Goal: Task Accomplishment & Management: Use online tool/utility

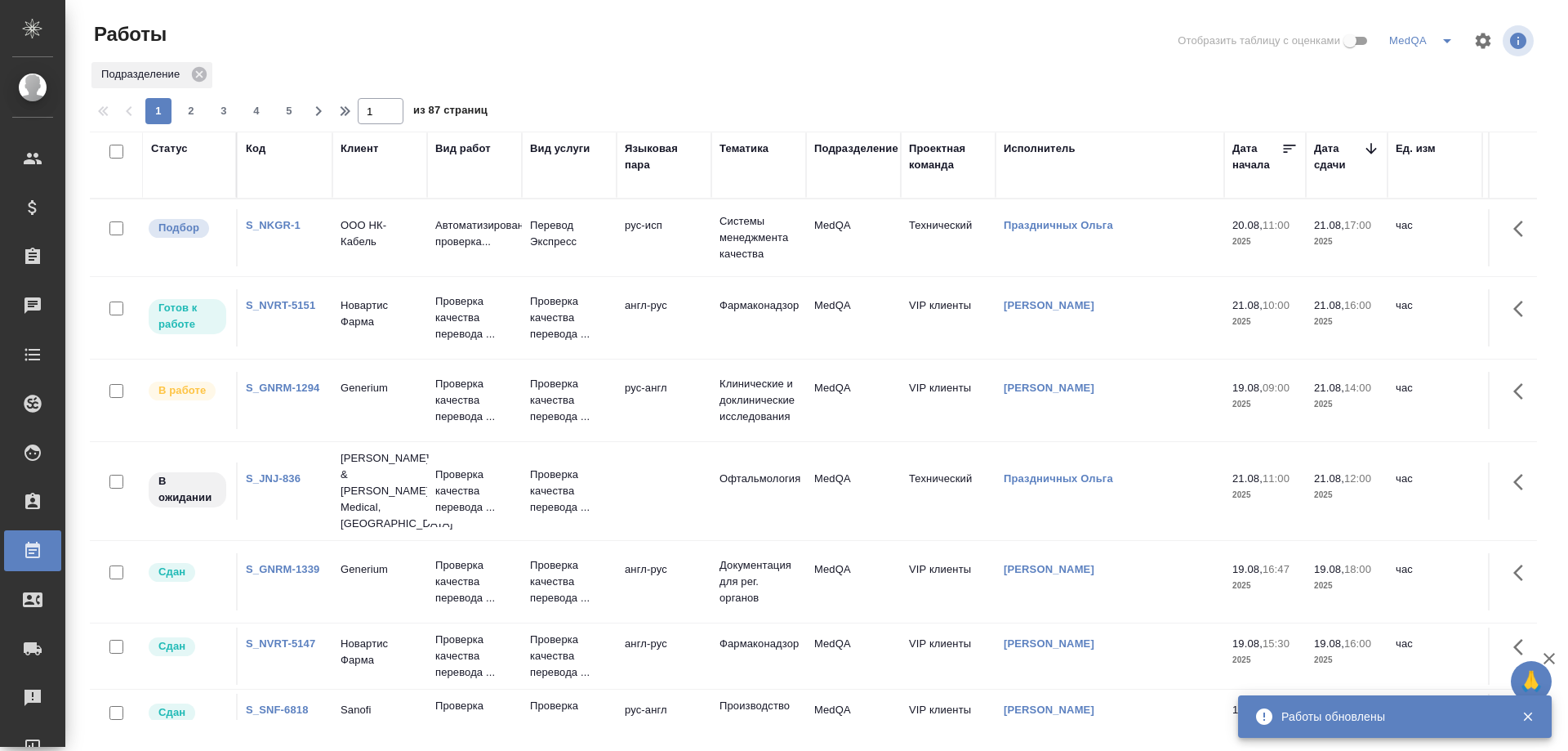
click at [280, 391] on link "S_GNRM-1294" at bounding box center [283, 388] width 74 height 13
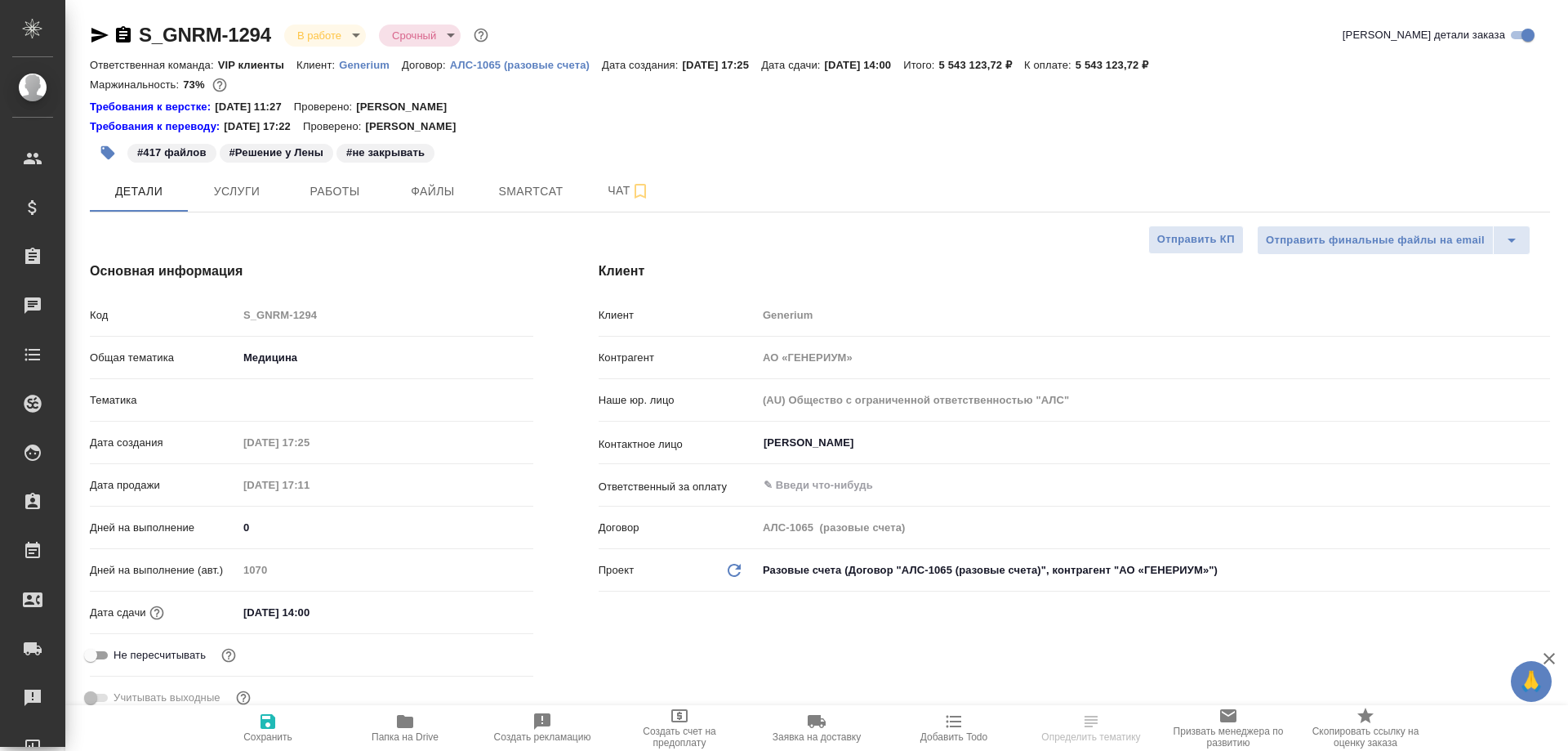
select select "RU"
type input "VIP клиенты"
type input "Комаров Роман"
type input "[PERSON_NAME]"
click at [518, 190] on span "Smartcat" at bounding box center [530, 191] width 78 height 21
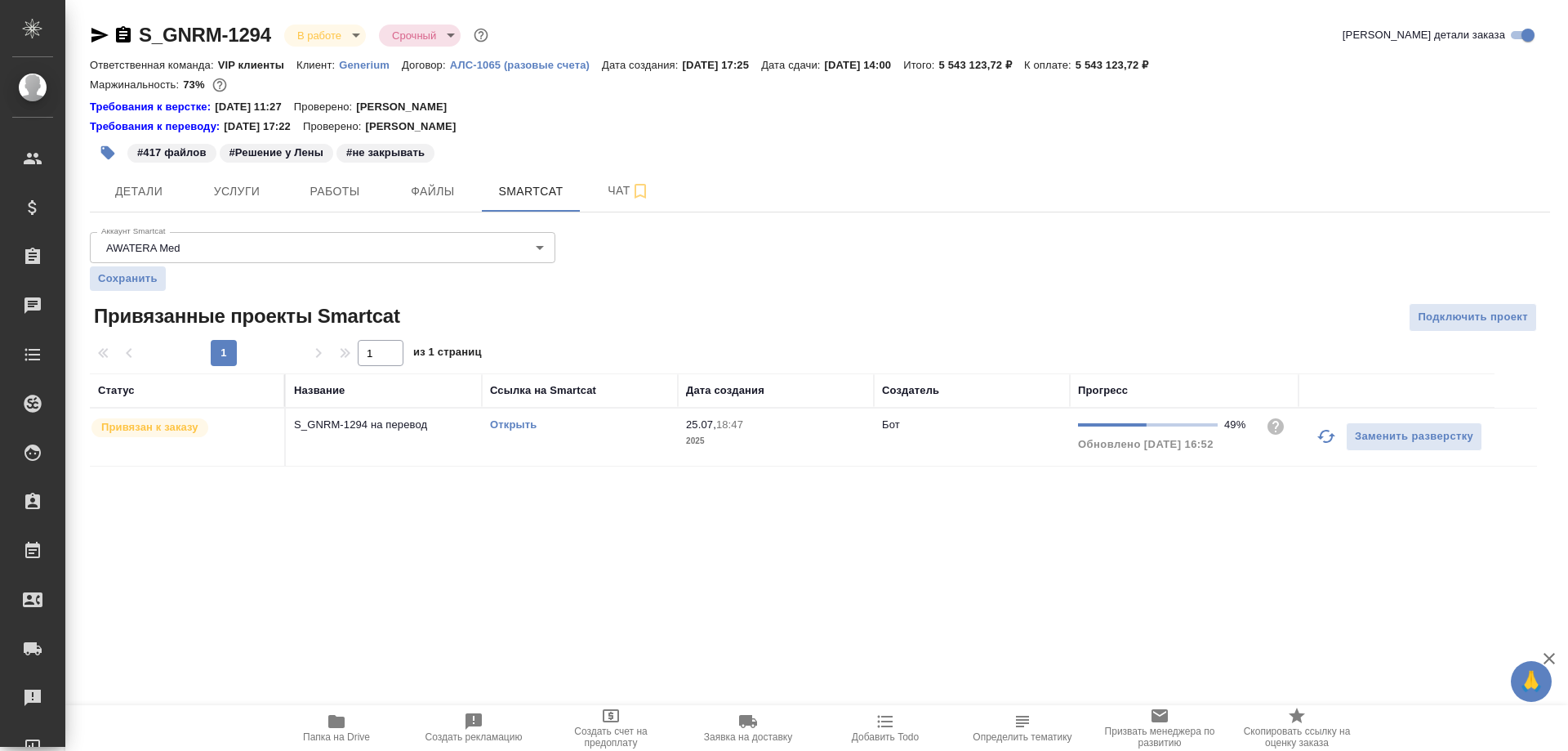
click at [524, 424] on link "Открыть" at bounding box center [513, 424] width 47 height 13
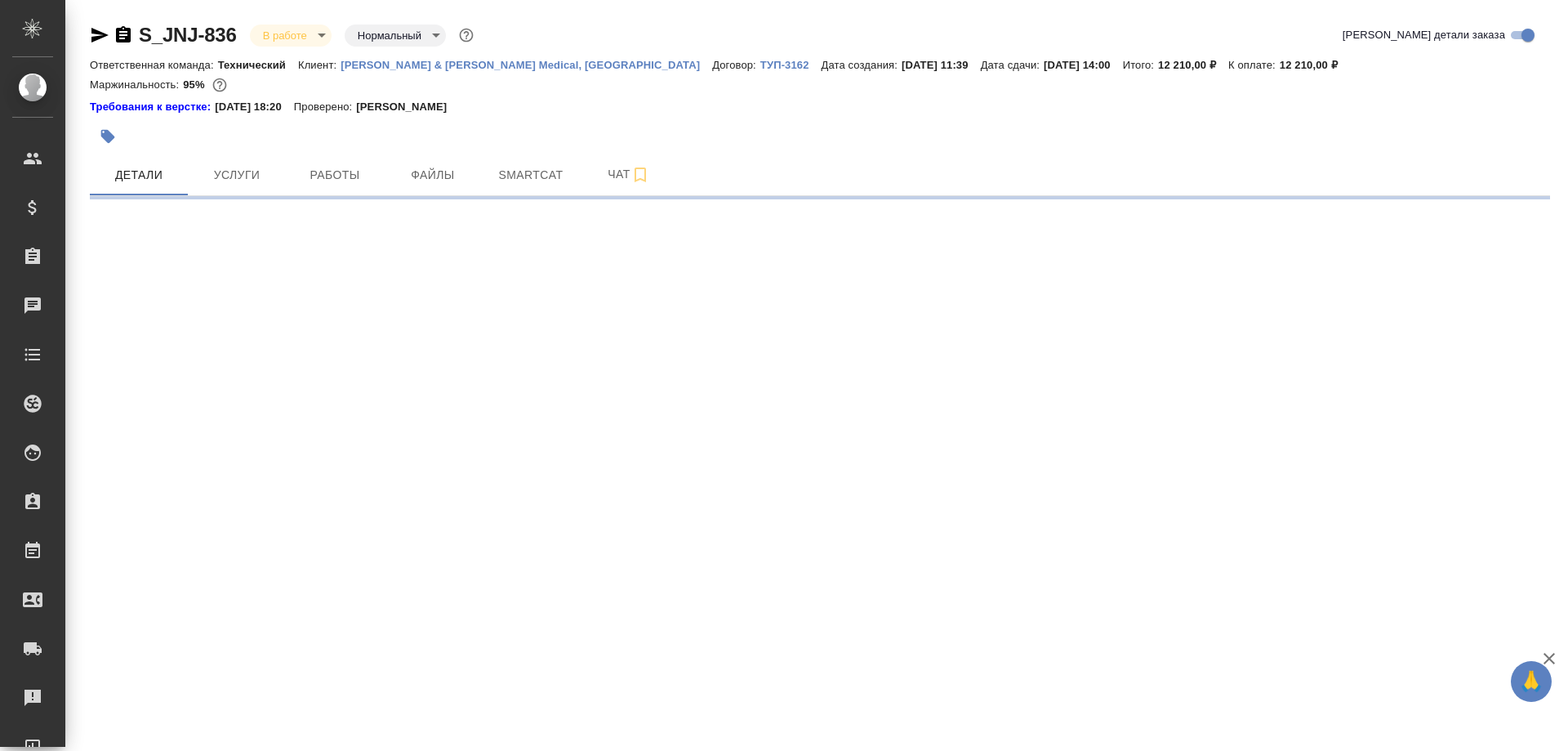
select select "RU"
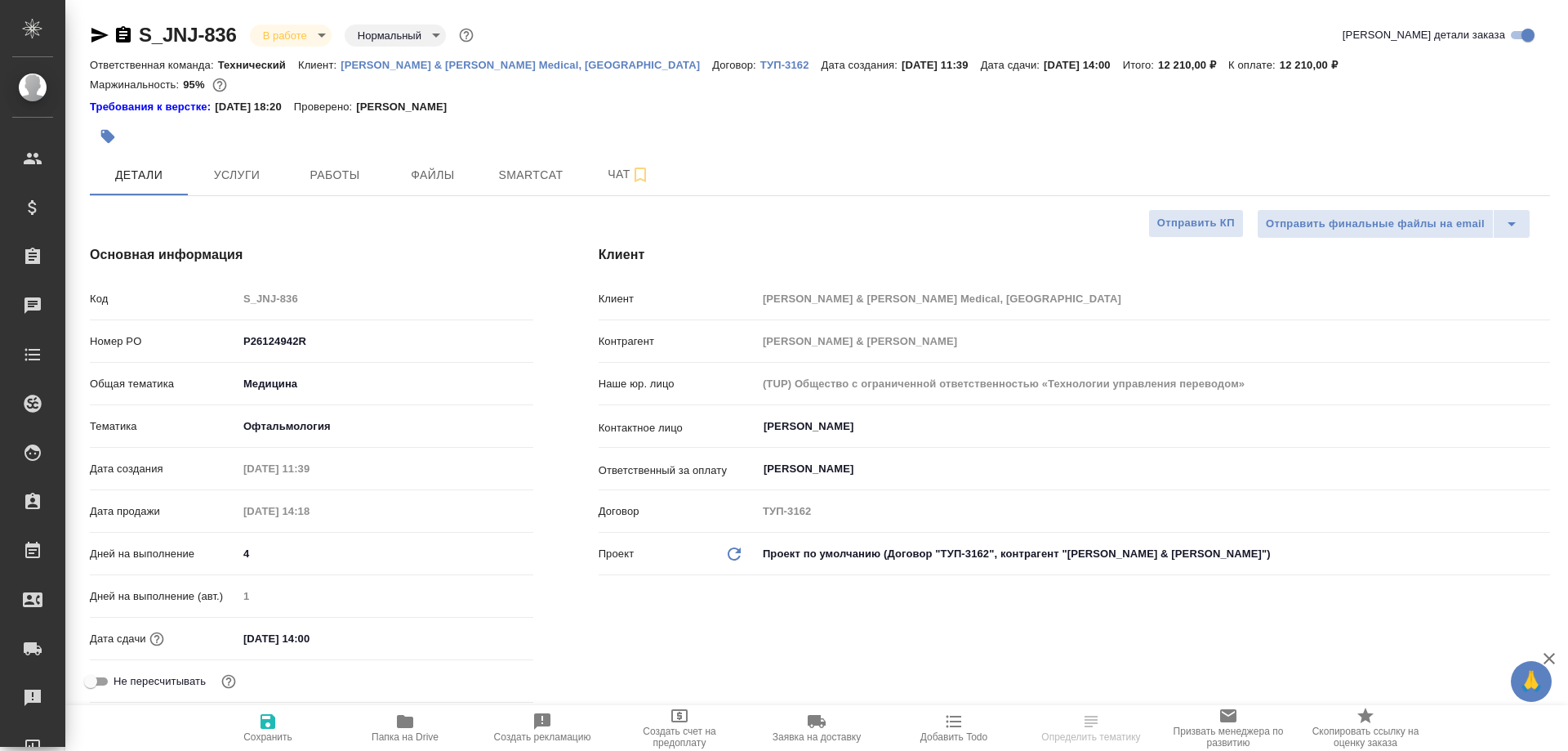
type textarea "x"
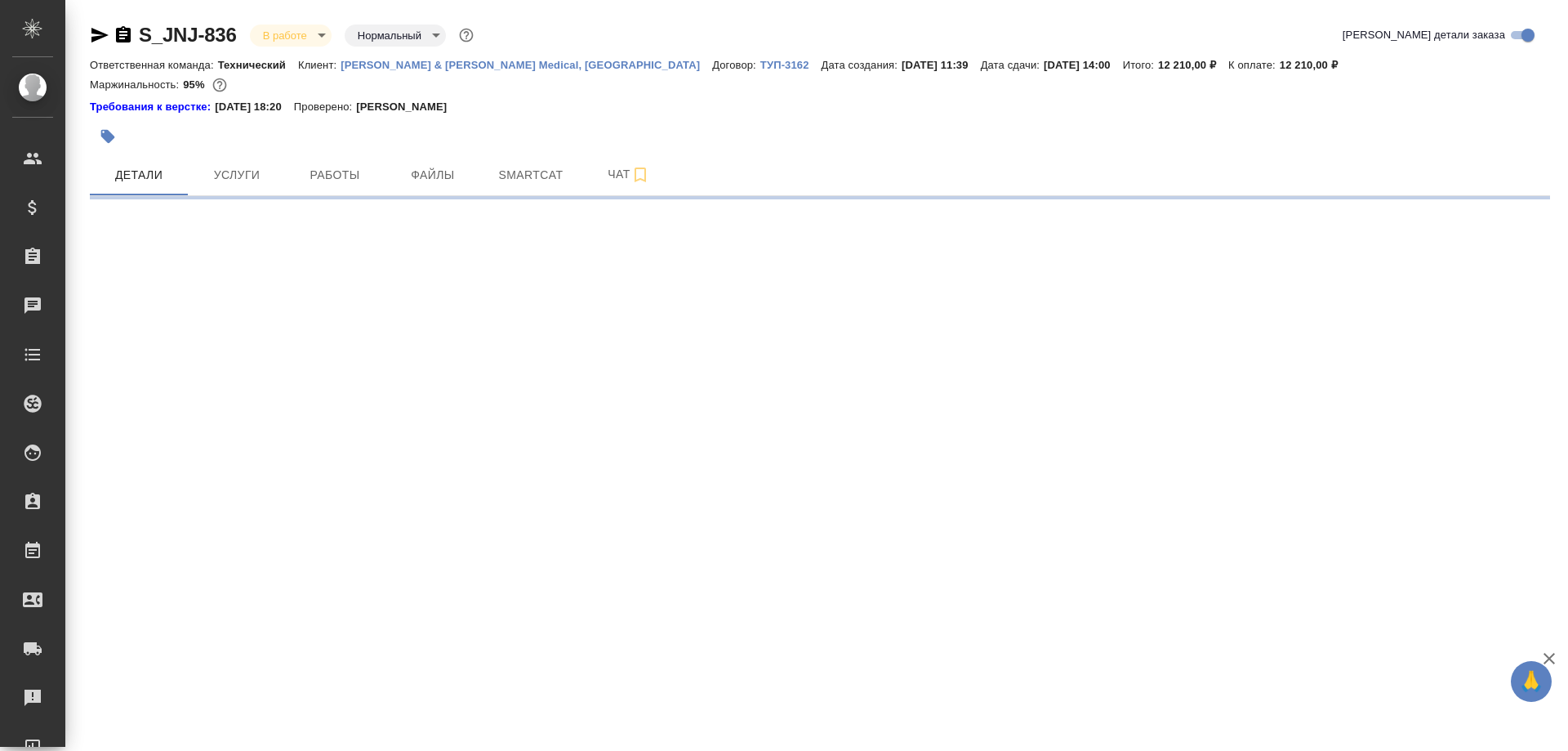
select select "RU"
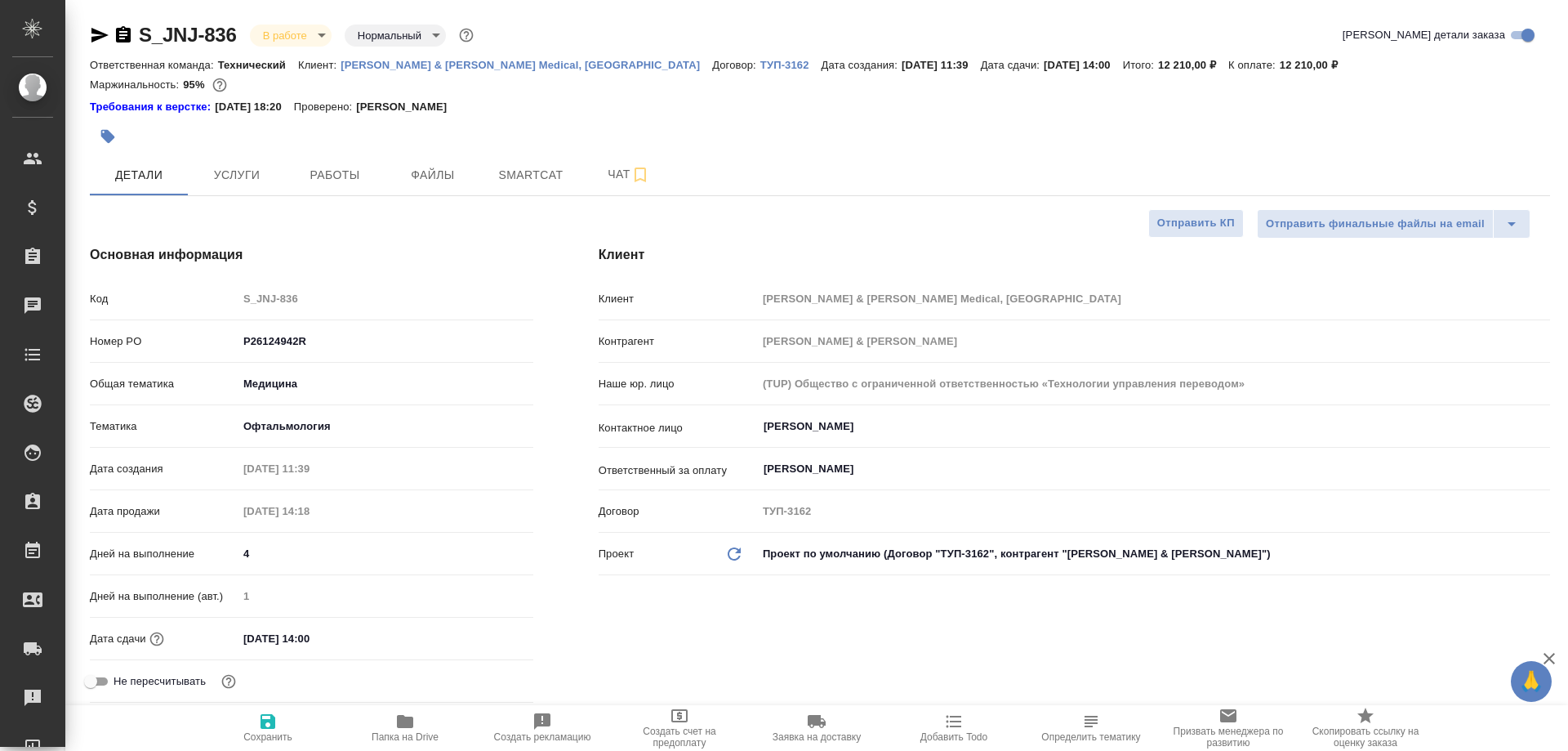
type textarea "x"
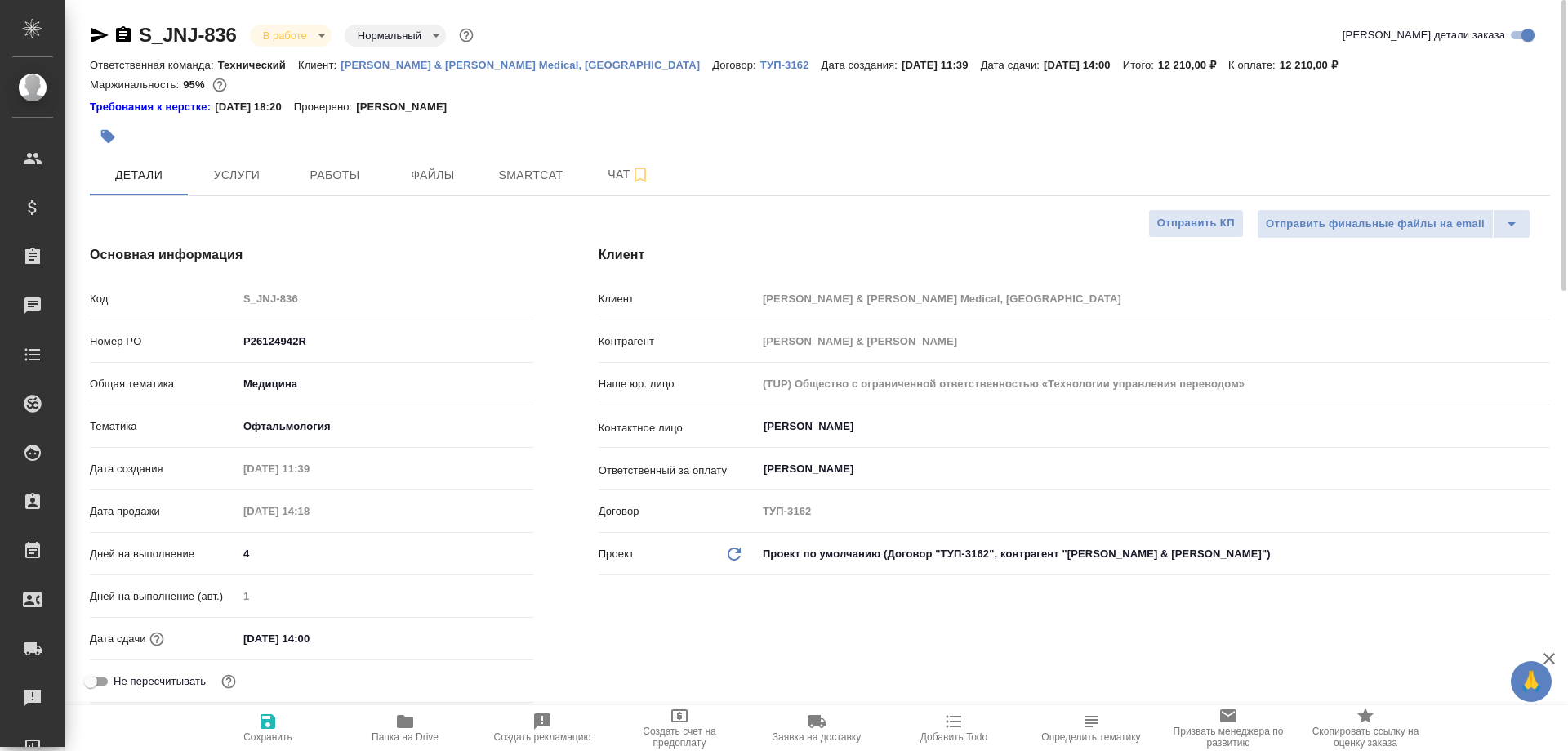
type textarea "x"
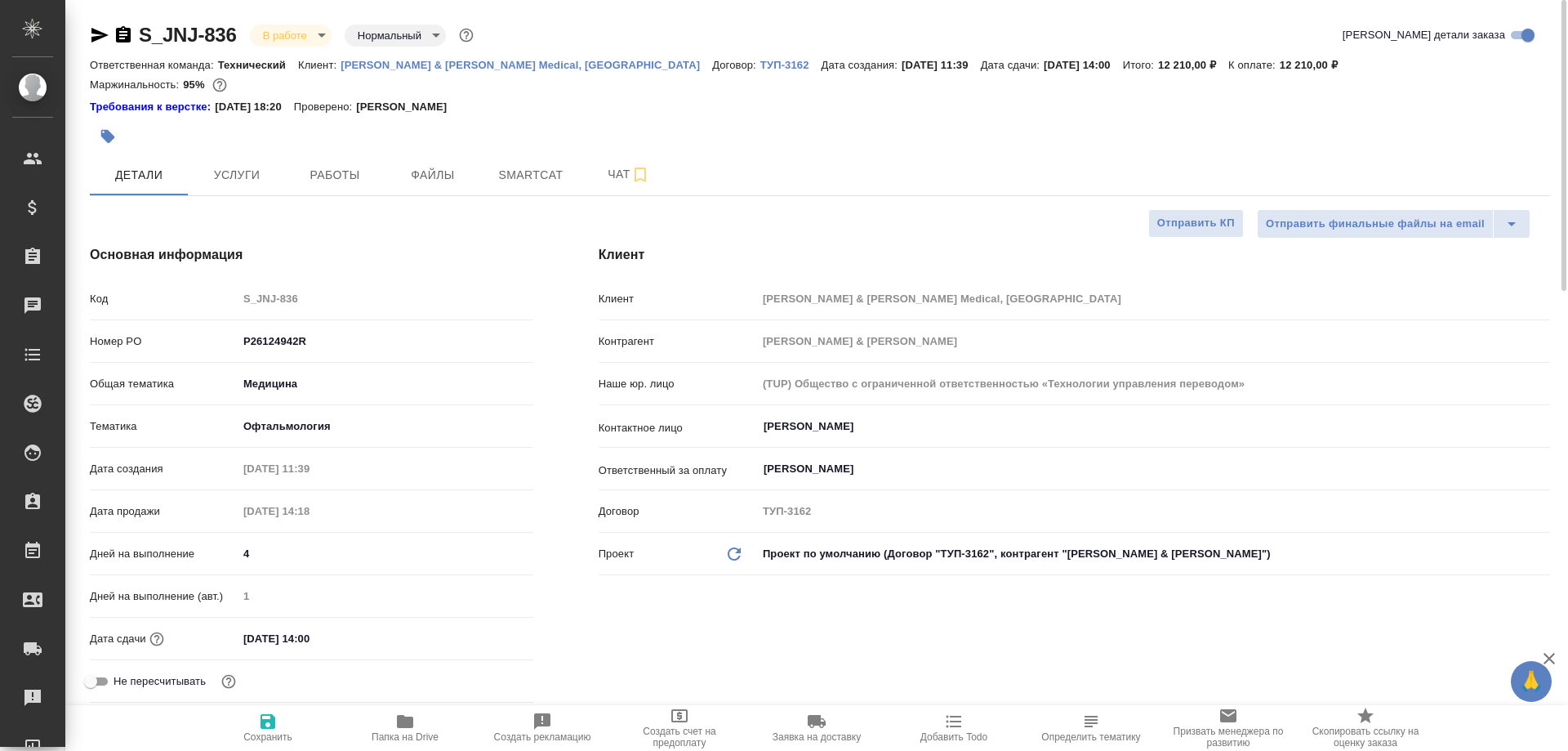
type textarea "x"
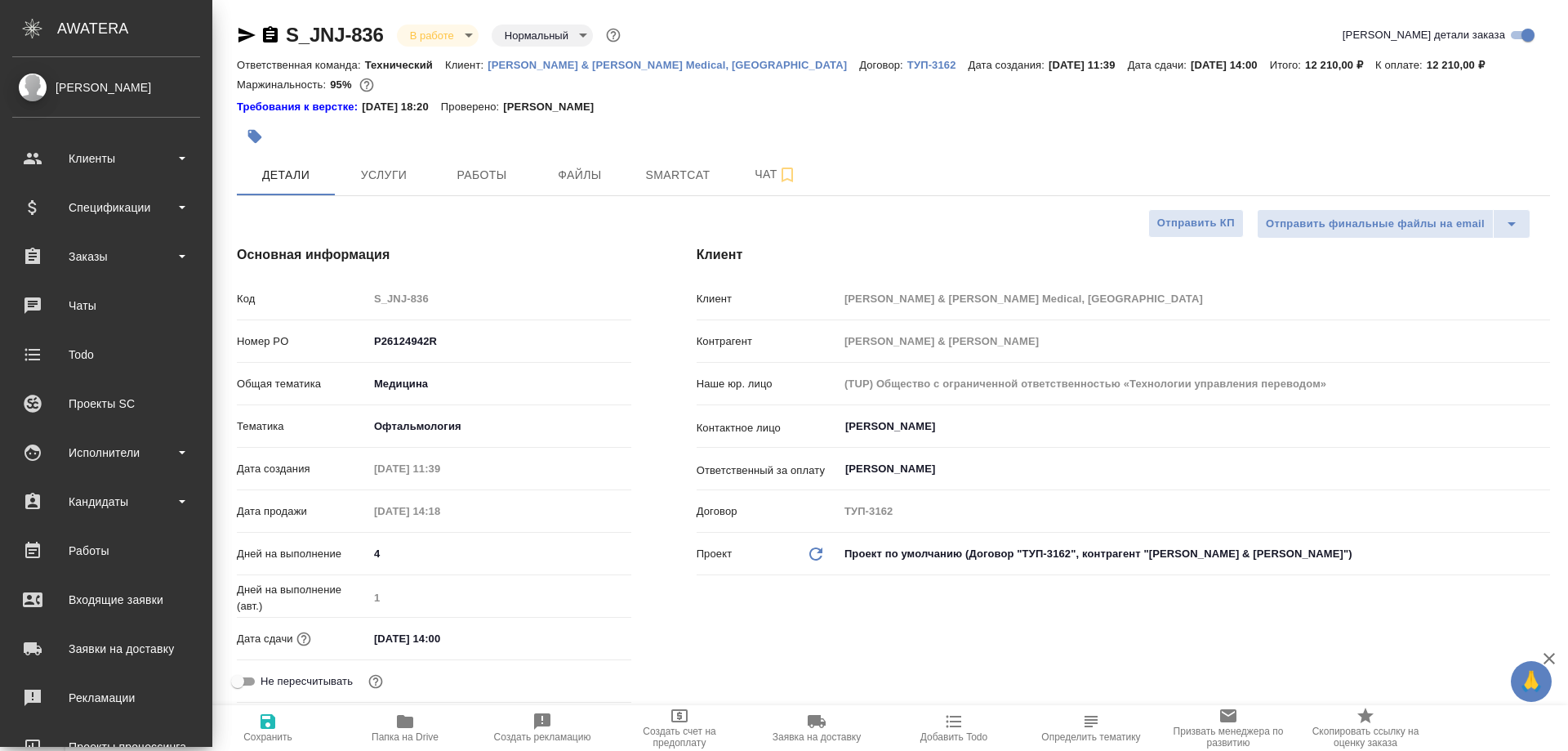
type textarea "x"
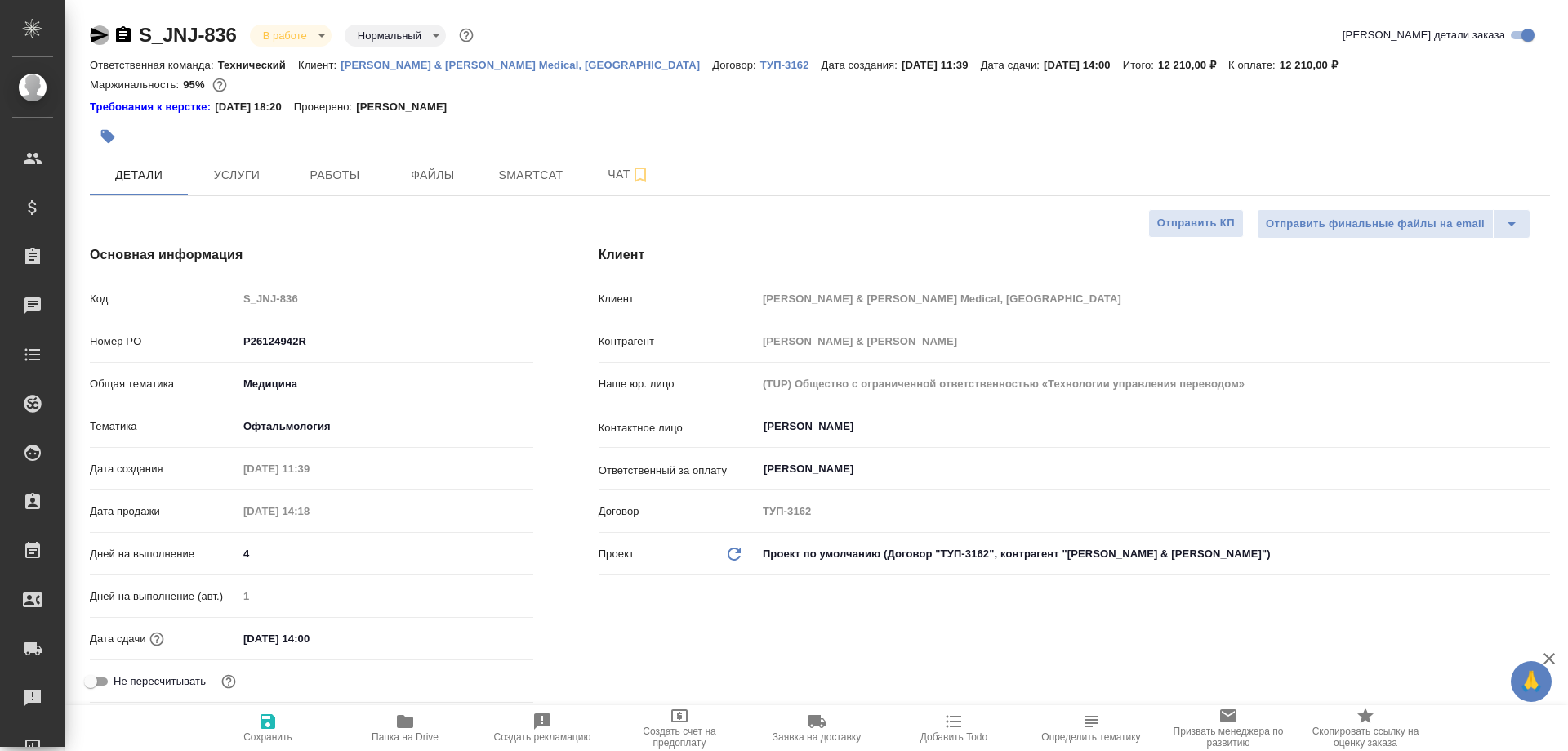
click at [100, 28] on icon "button" at bounding box center [100, 35] width 20 height 20
type textarea "x"
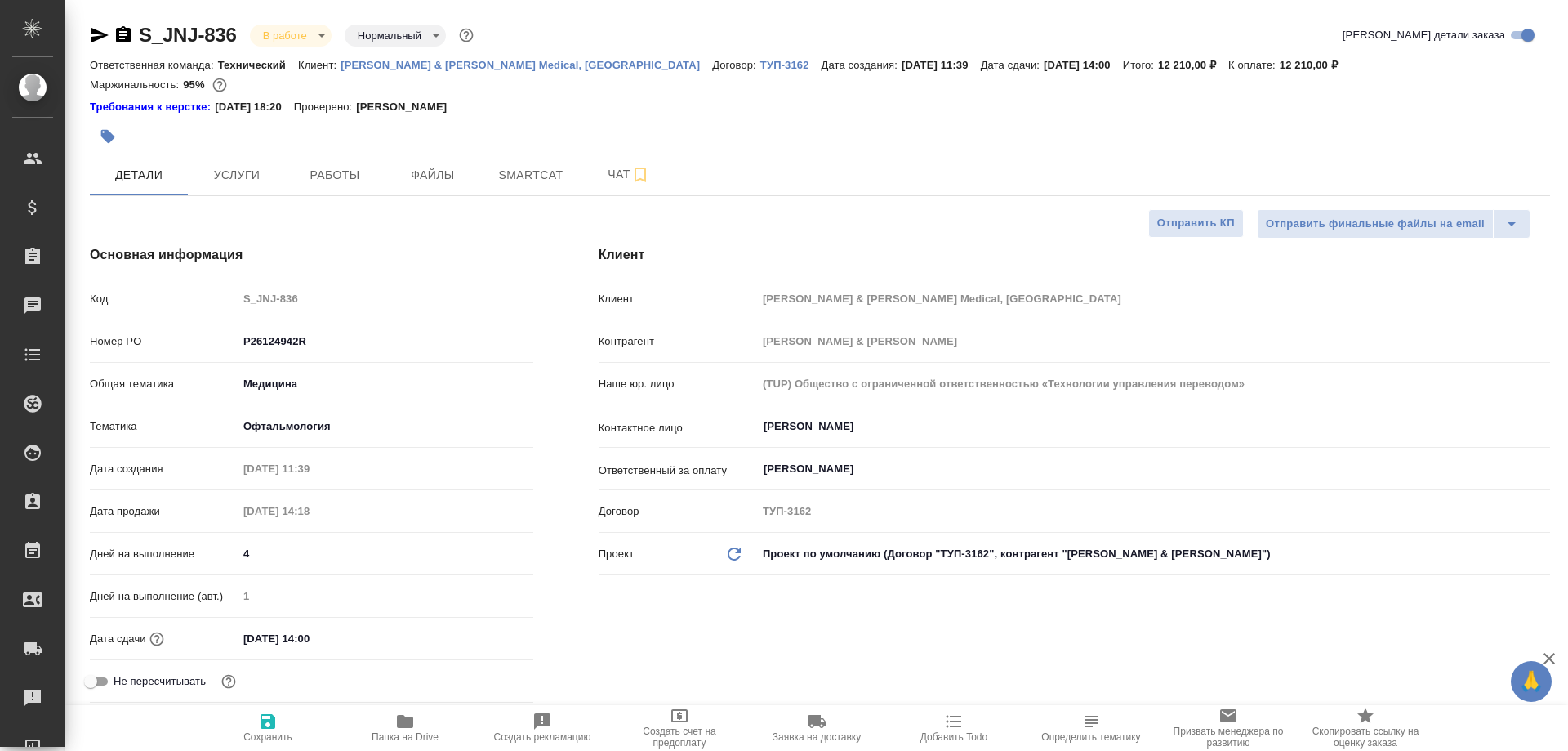
type textarea "x"
click at [542, 167] on span "Smartcat" at bounding box center [530, 175] width 78 height 21
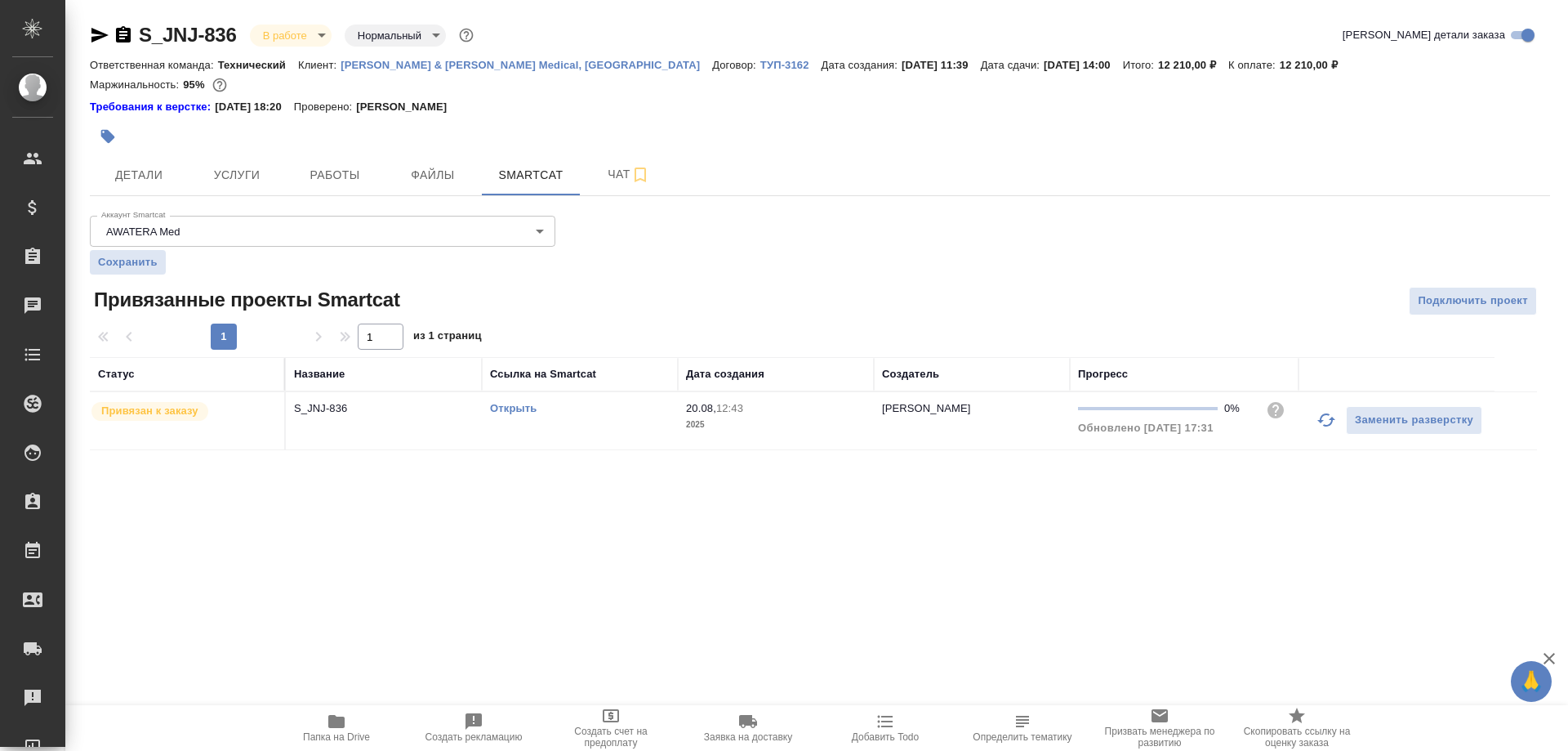
click at [511, 408] on link "Открыть" at bounding box center [513, 408] width 47 height 13
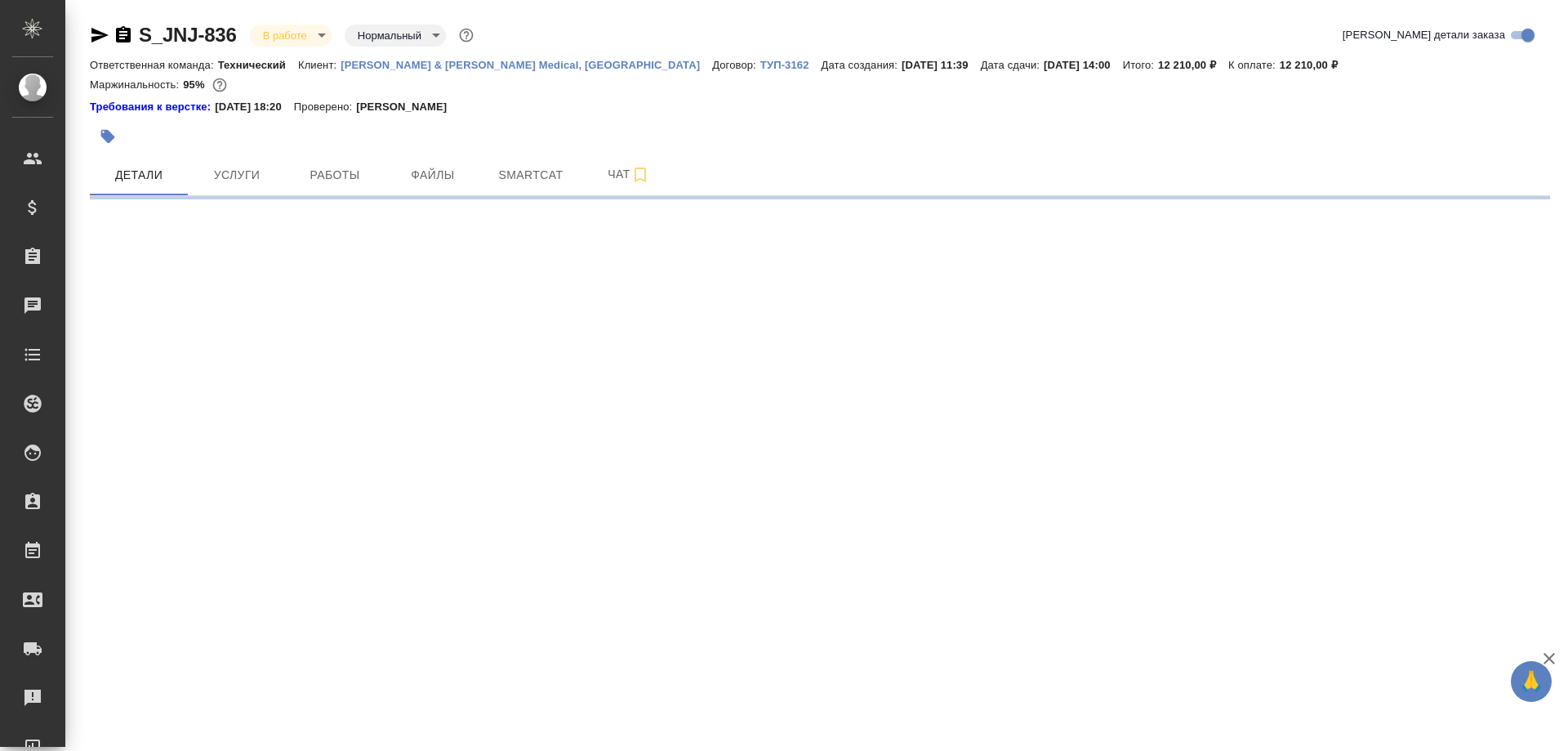
select select "RU"
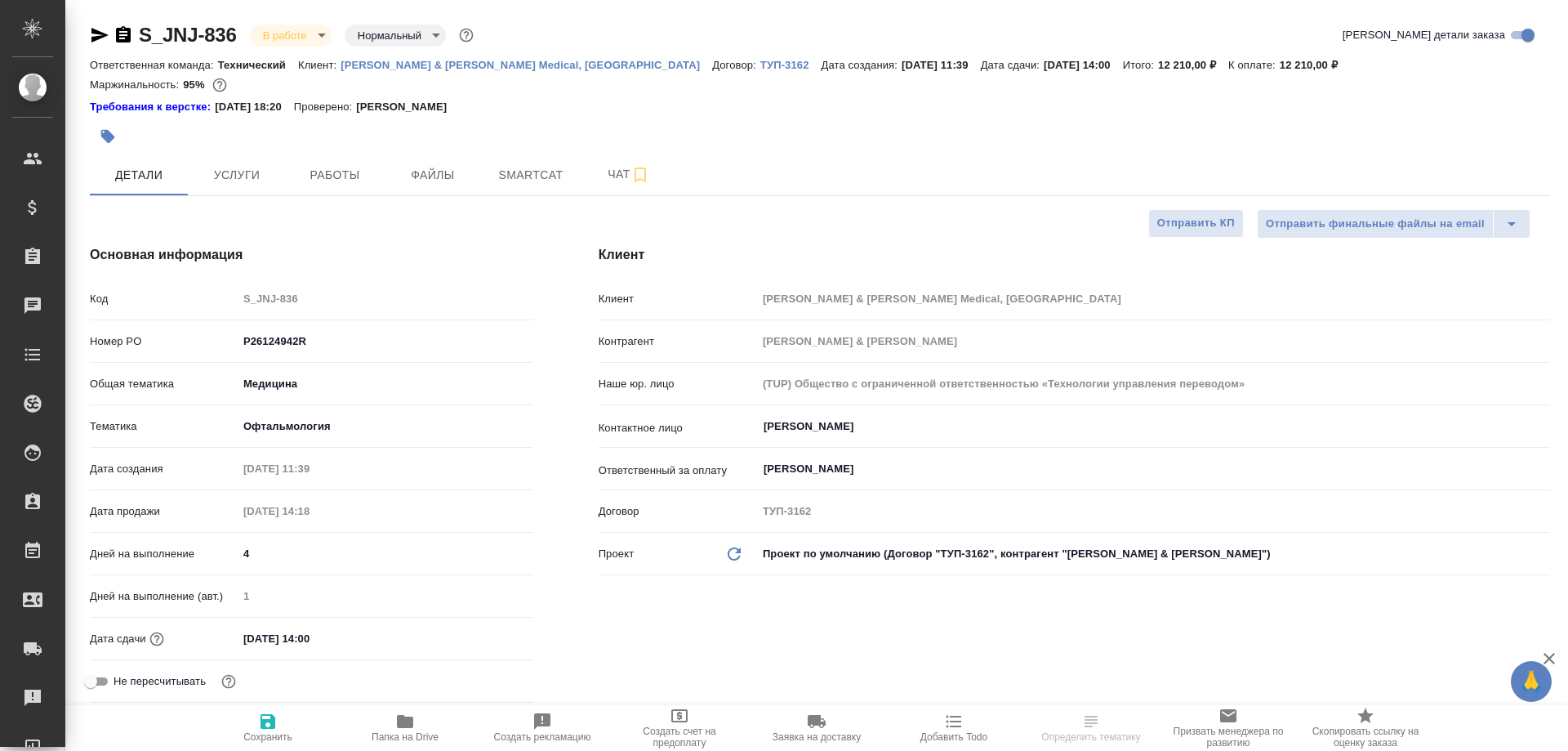
type textarea "x"
select select "RU"
type textarea "x"
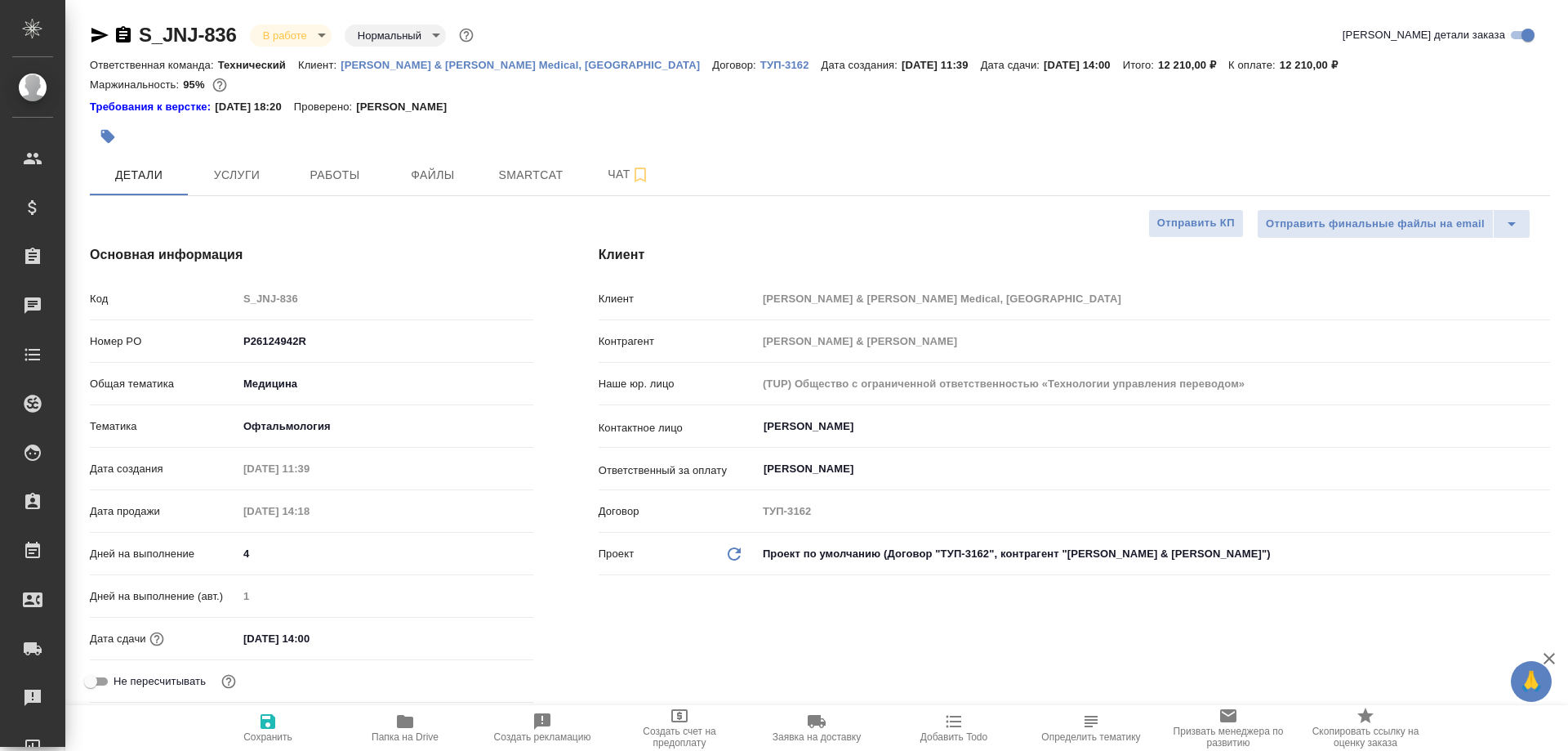
type textarea "x"
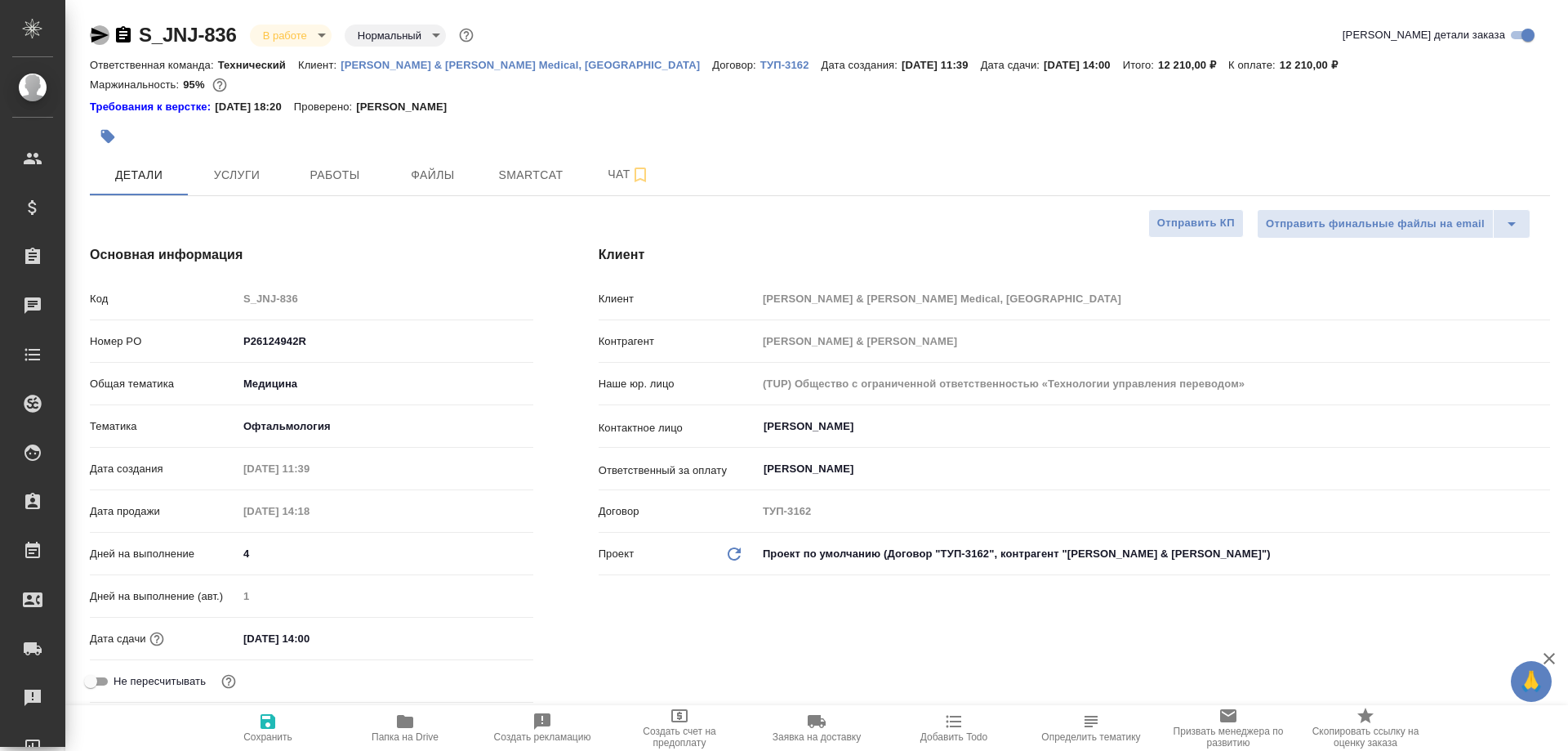
click at [94, 35] on icon "button" at bounding box center [100, 35] width 20 height 20
type textarea "x"
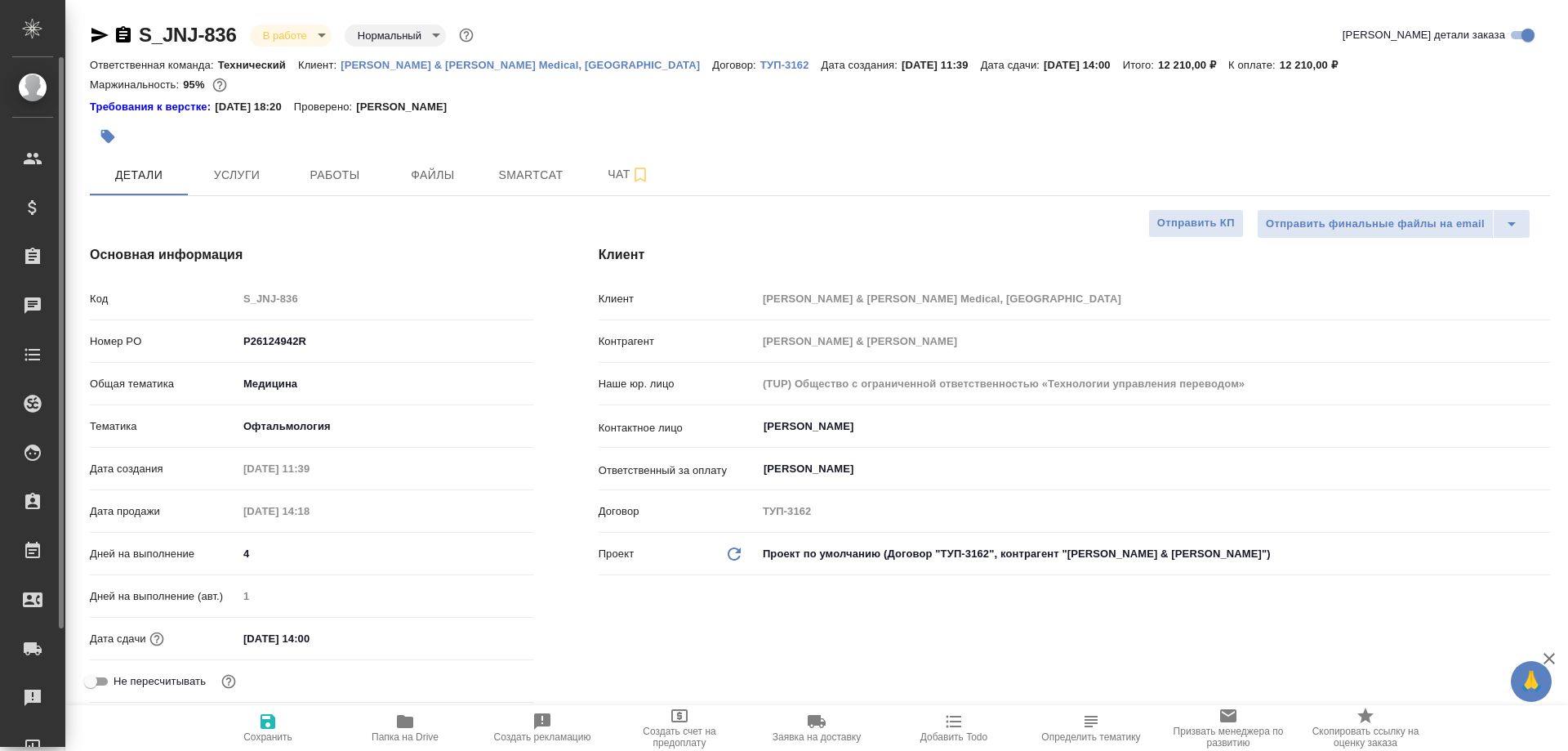
type textarea "x"
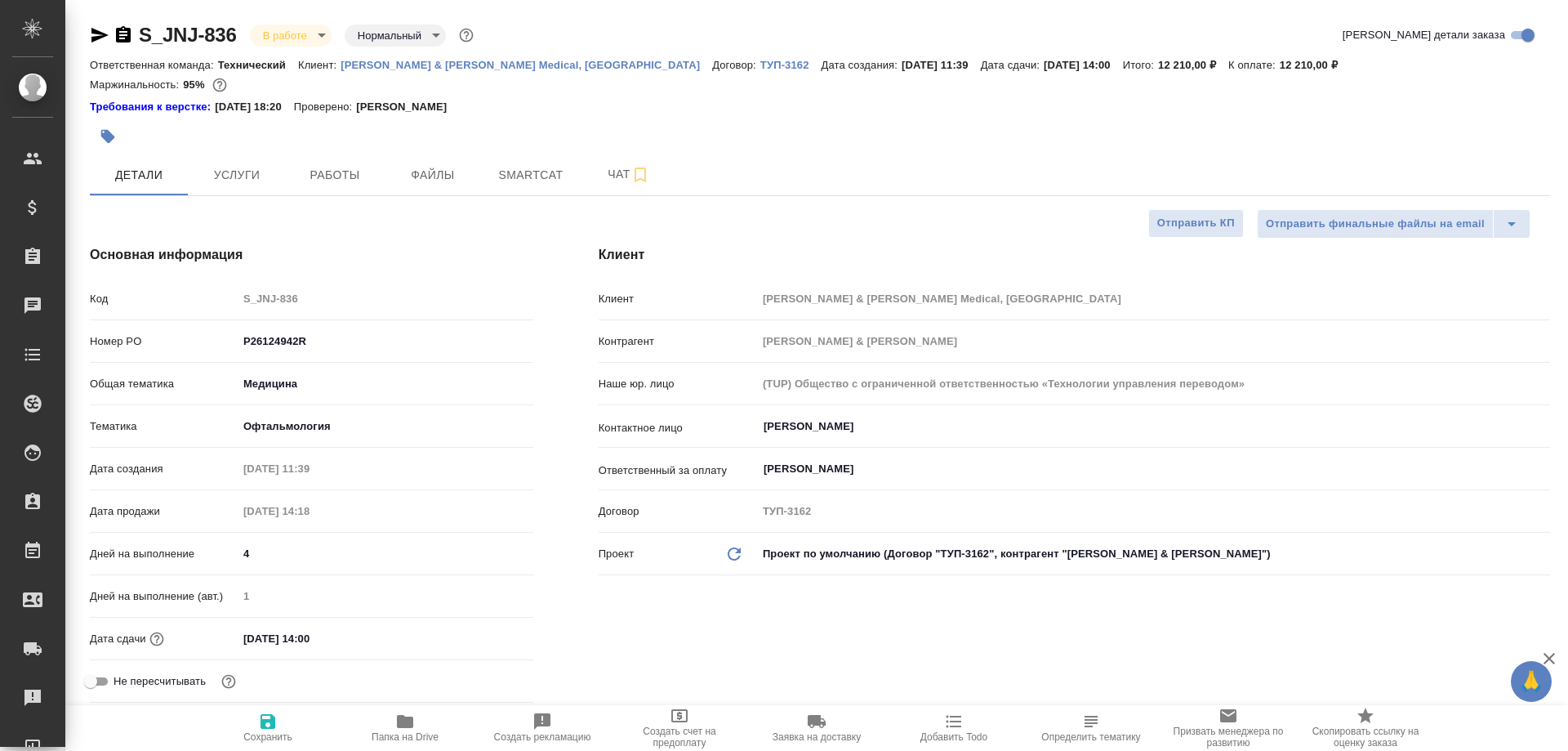
type textarea "x"
